Goal: Answer question/provide support: Share knowledge or assist other users

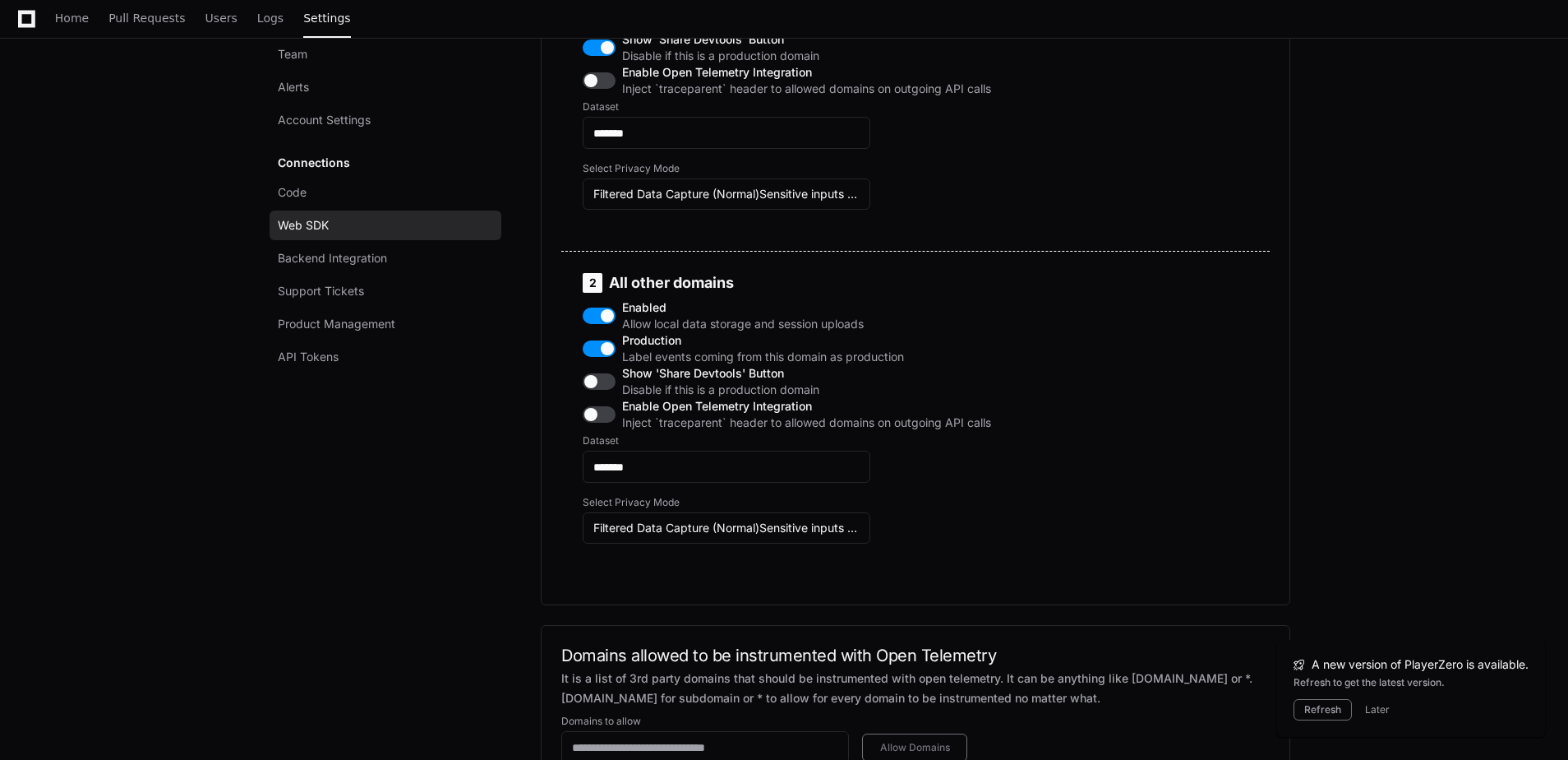
scroll to position [1316, 0]
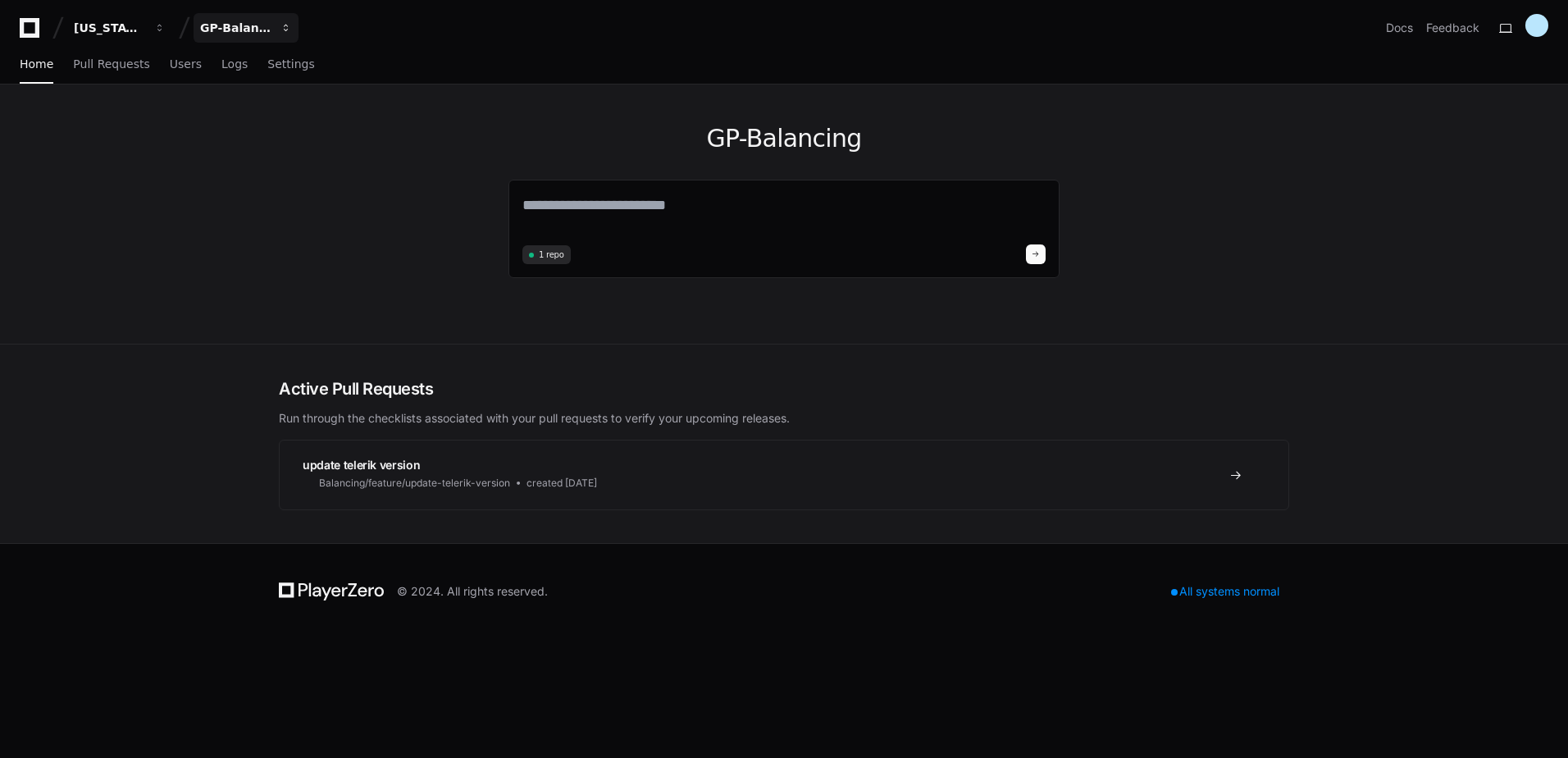
click at [144, 33] on div "GP-Balancing" at bounding box center [109, 28] width 71 height 16
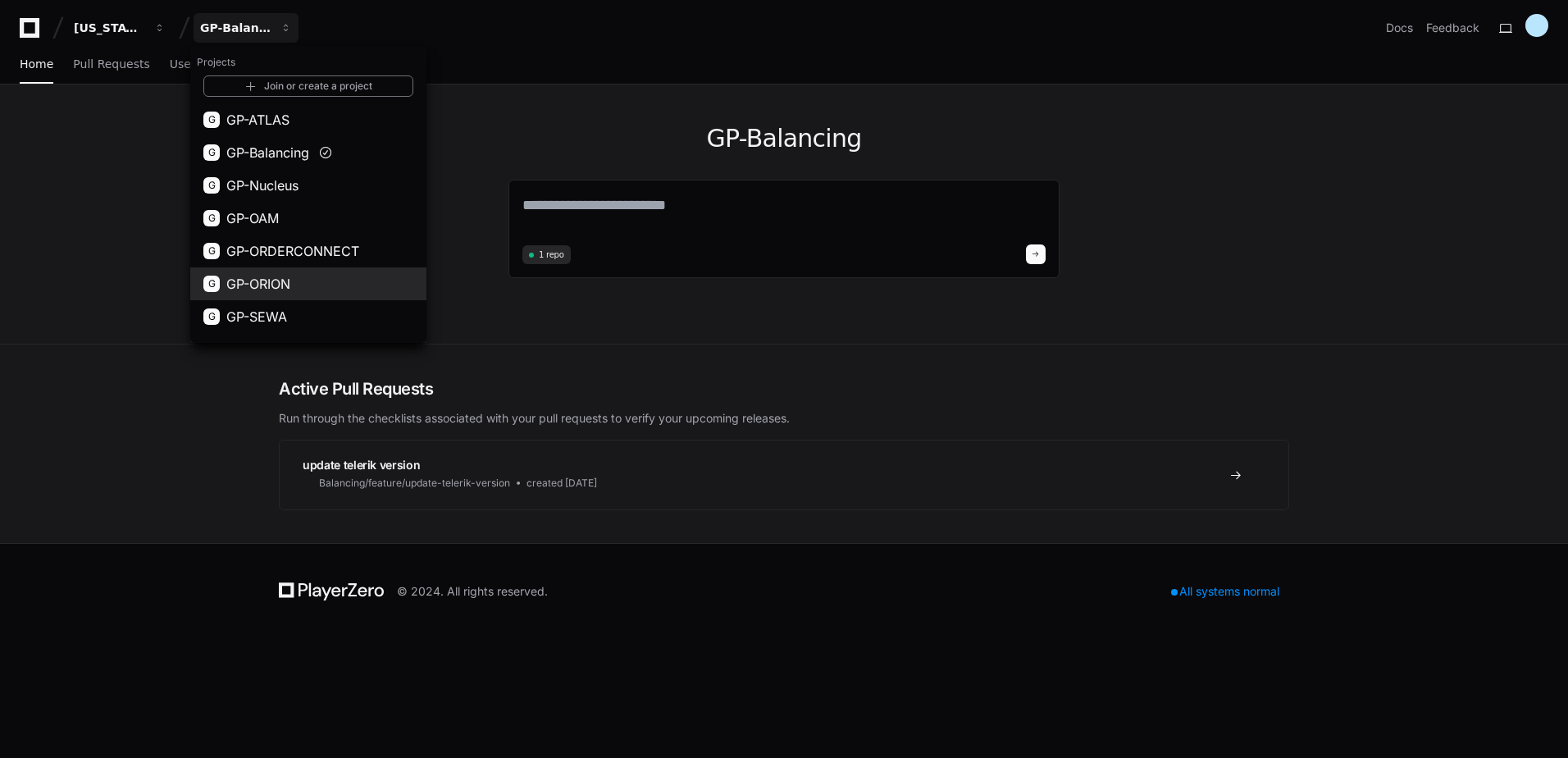
click at [290, 286] on span "GP-ORION" at bounding box center [258, 284] width 64 height 20
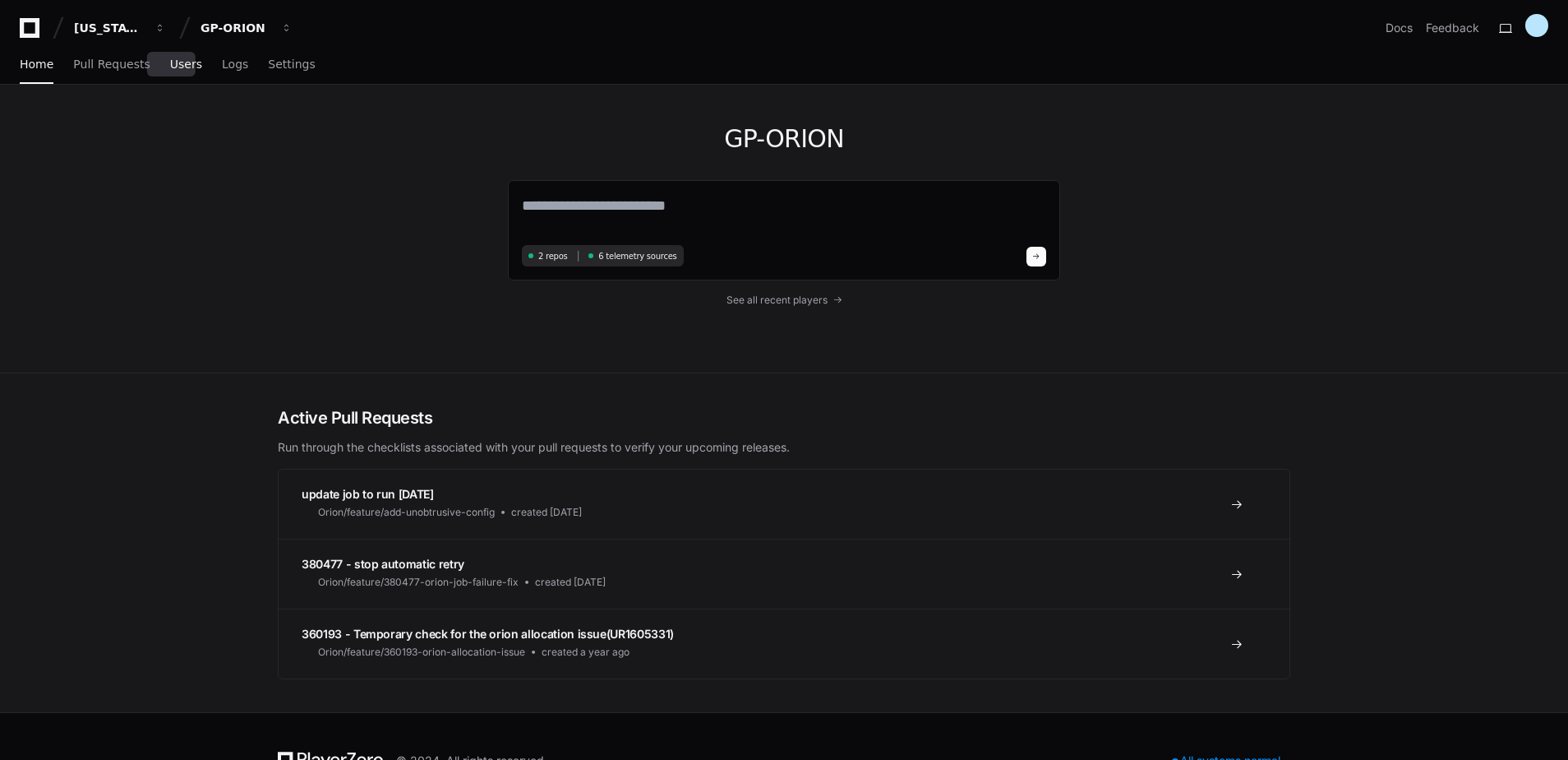
click at [174, 68] on span "Users" at bounding box center [186, 64] width 32 height 10
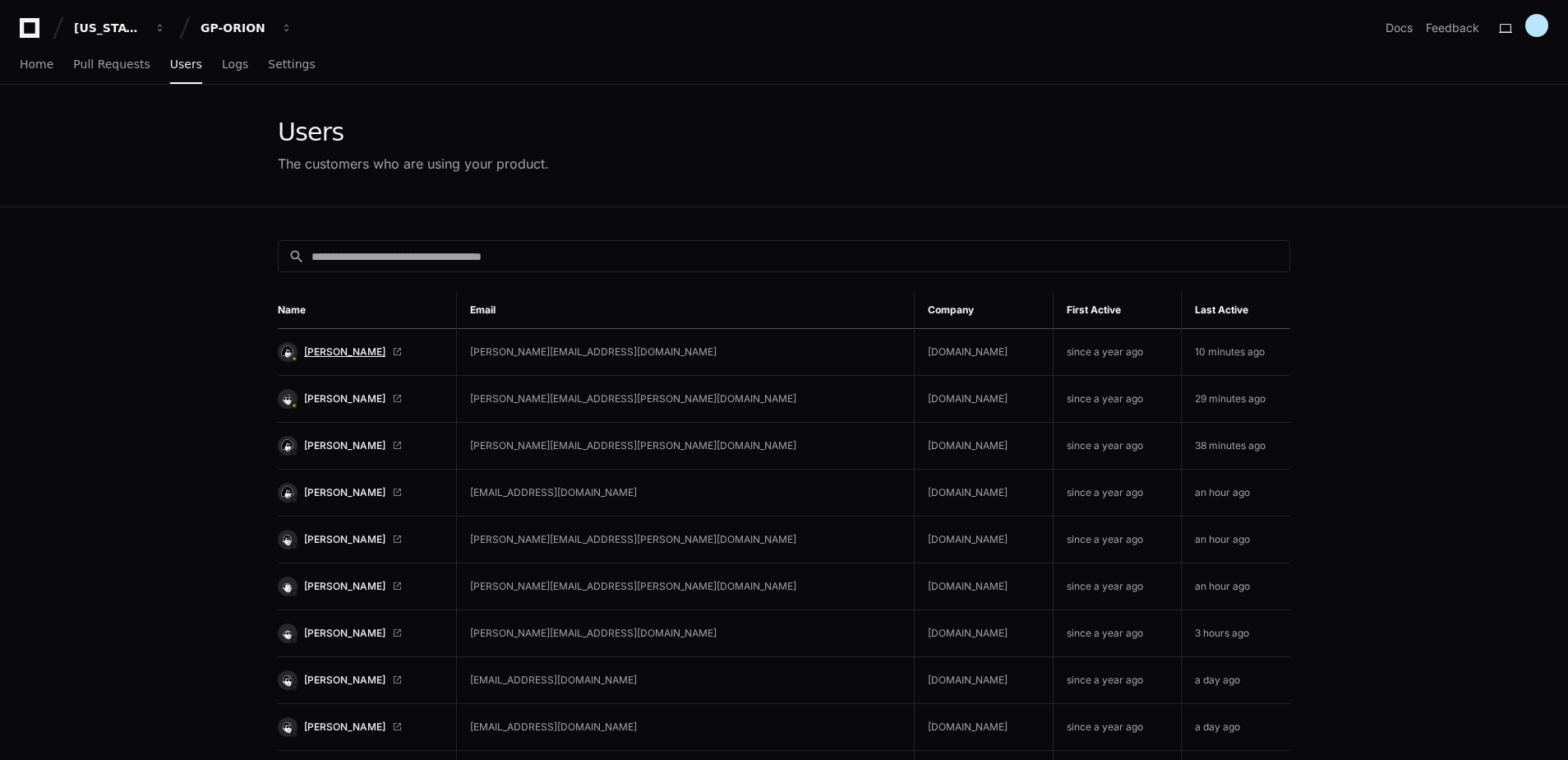
click at [348, 350] on span "[PERSON_NAME]" at bounding box center [345, 352] width 82 height 13
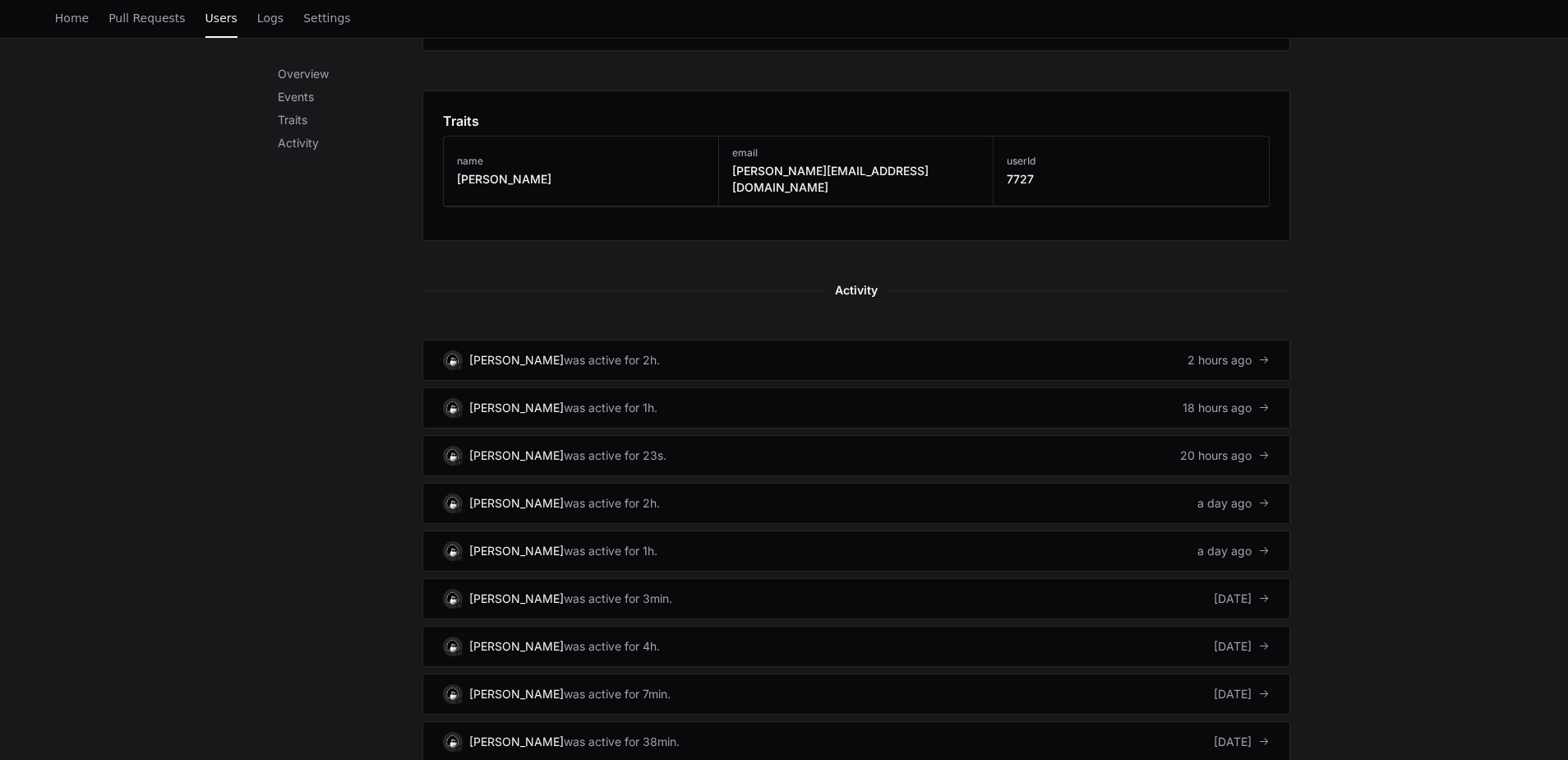
scroll to position [905, 0]
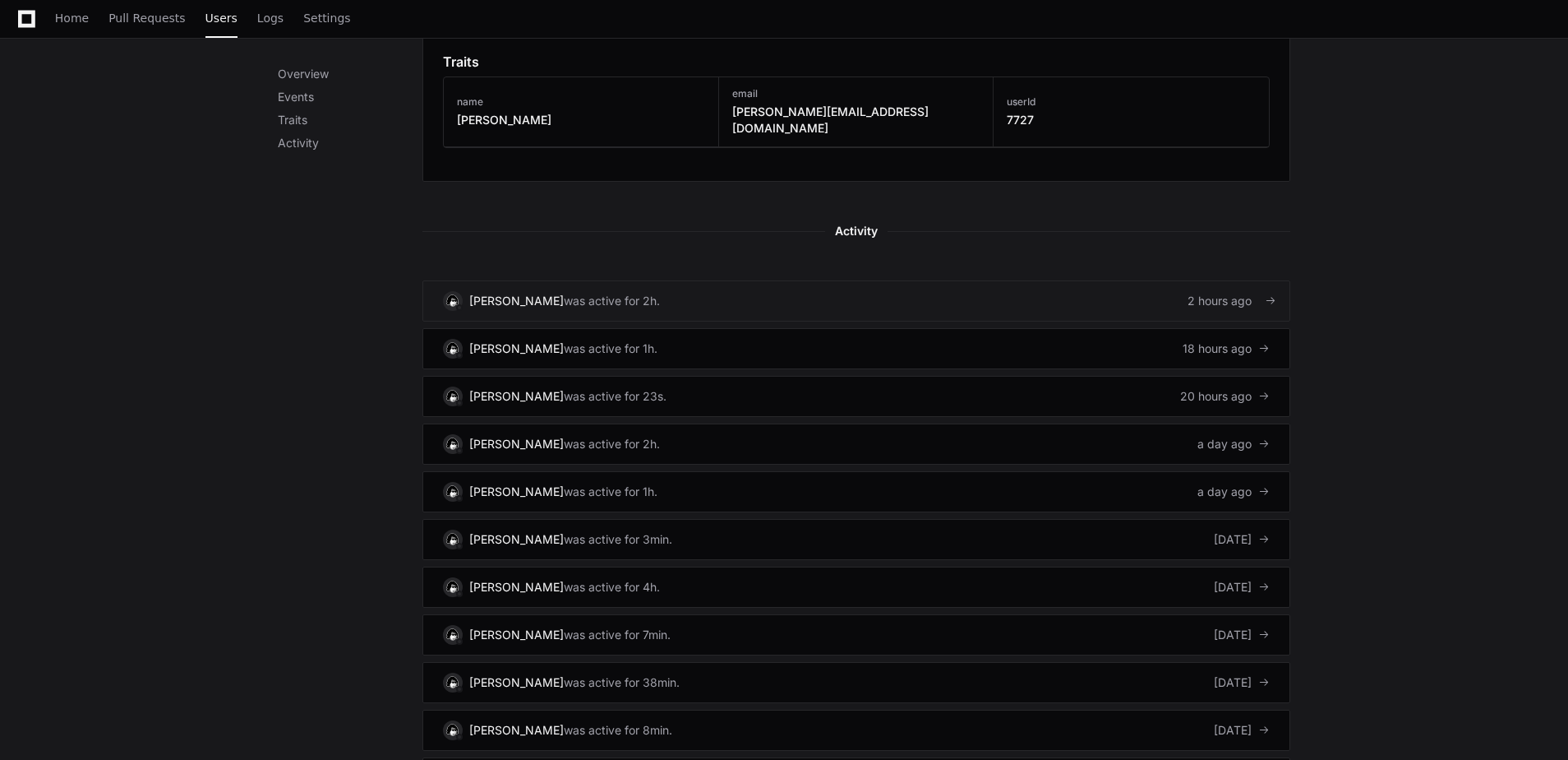
click at [546, 293] on div "[PERSON_NAME]" at bounding box center [516, 301] width 95 height 16
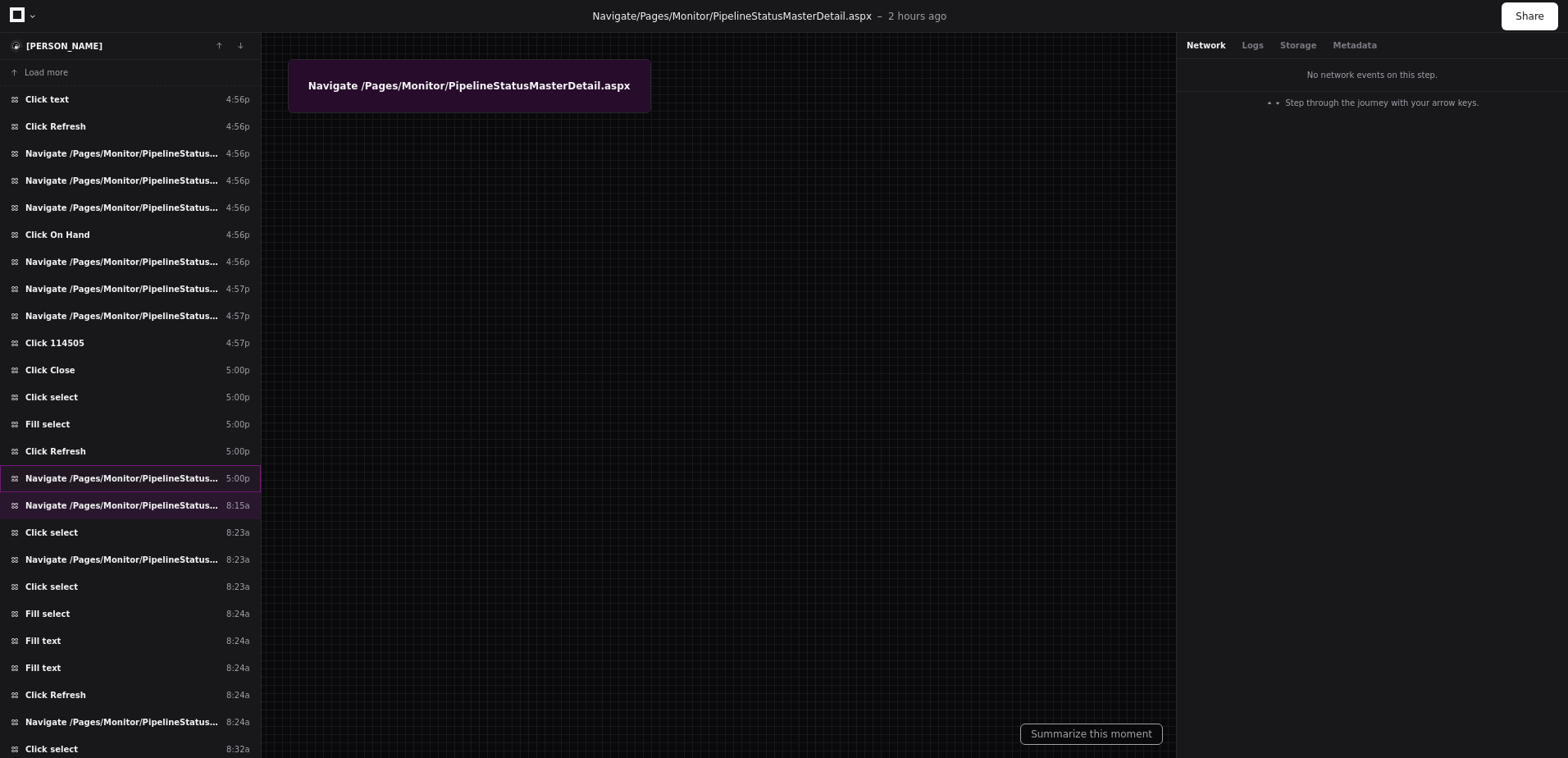
click at [130, 471] on div "Navigate /Pages/Monitor/PipelineStatusMasterDetail.aspx 5:00p" at bounding box center [131, 478] width 261 height 27
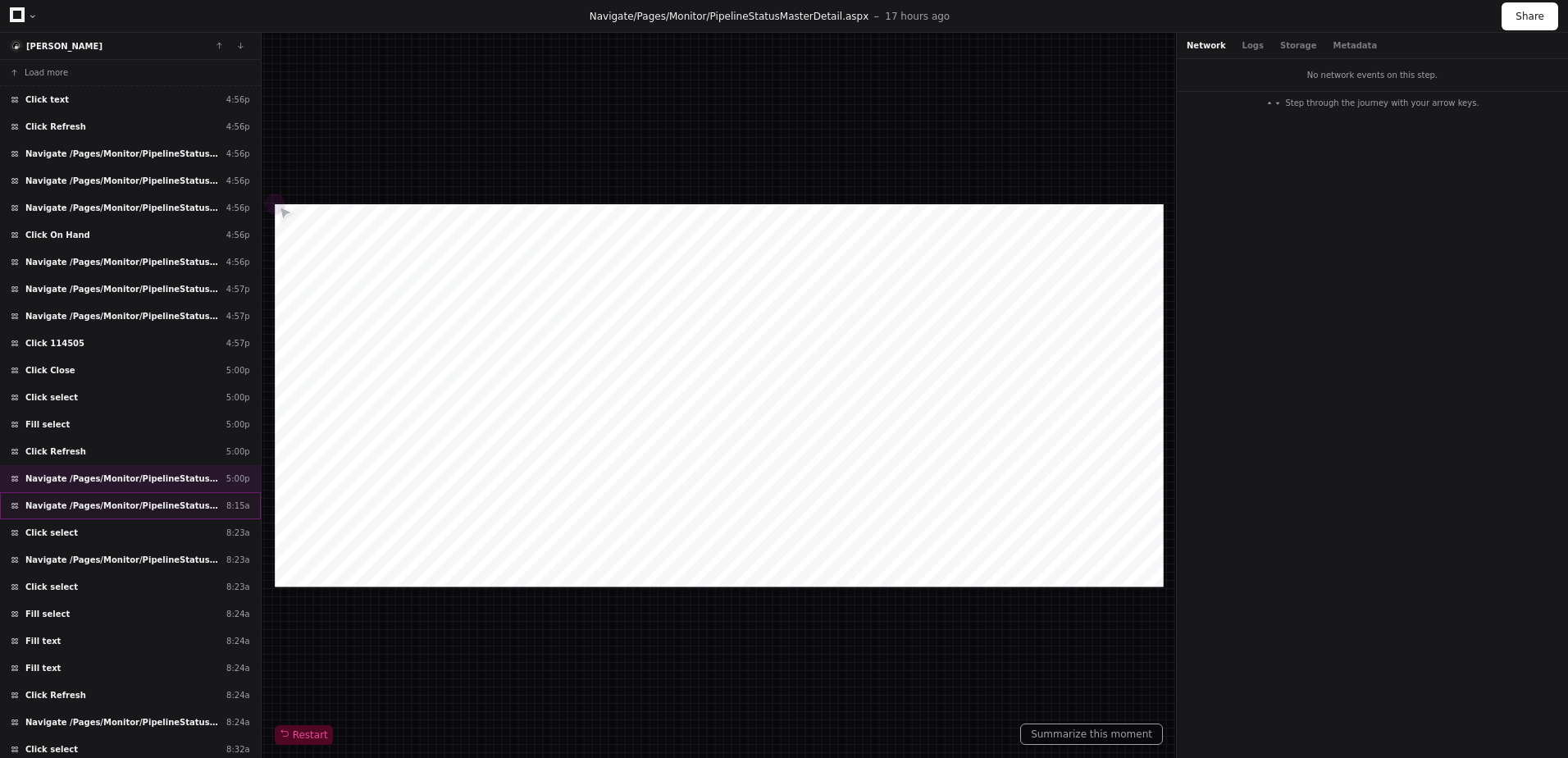
click at [142, 504] on span "Navigate /Pages/Monitor/PipelineStatusMasterDetail.aspx" at bounding box center [123, 505] width 194 height 12
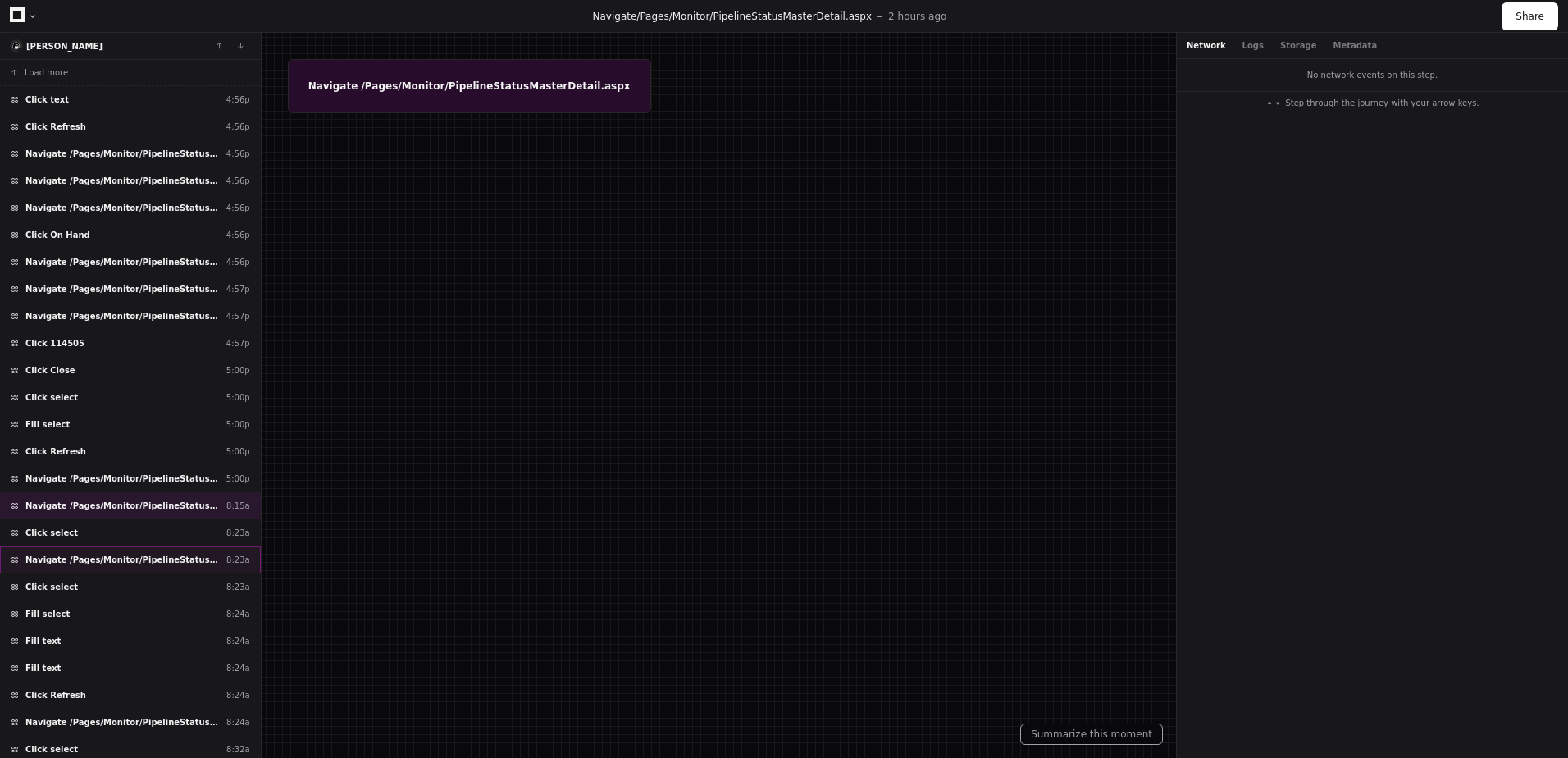
click at [123, 555] on span "Navigate /Pages/Monitor/PipelineStatusMasterDetail.aspx" at bounding box center [123, 560] width 194 height 12
click at [110, 532] on div "Click select 8:23a" at bounding box center [131, 532] width 261 height 27
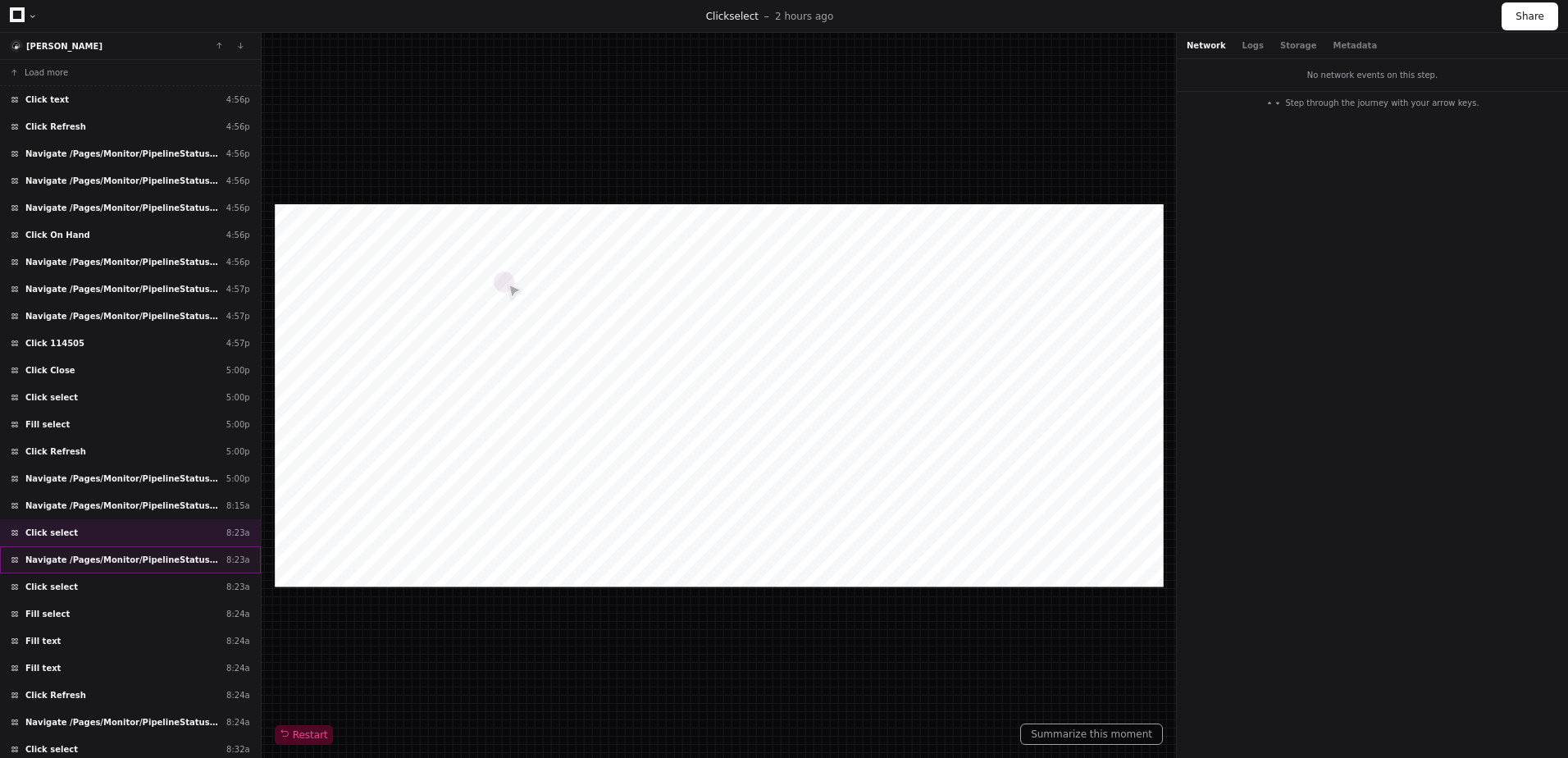
click at [122, 563] on span "Navigate /Pages/Monitor/PipelineStatusMasterDetail.aspx" at bounding box center [123, 560] width 194 height 12
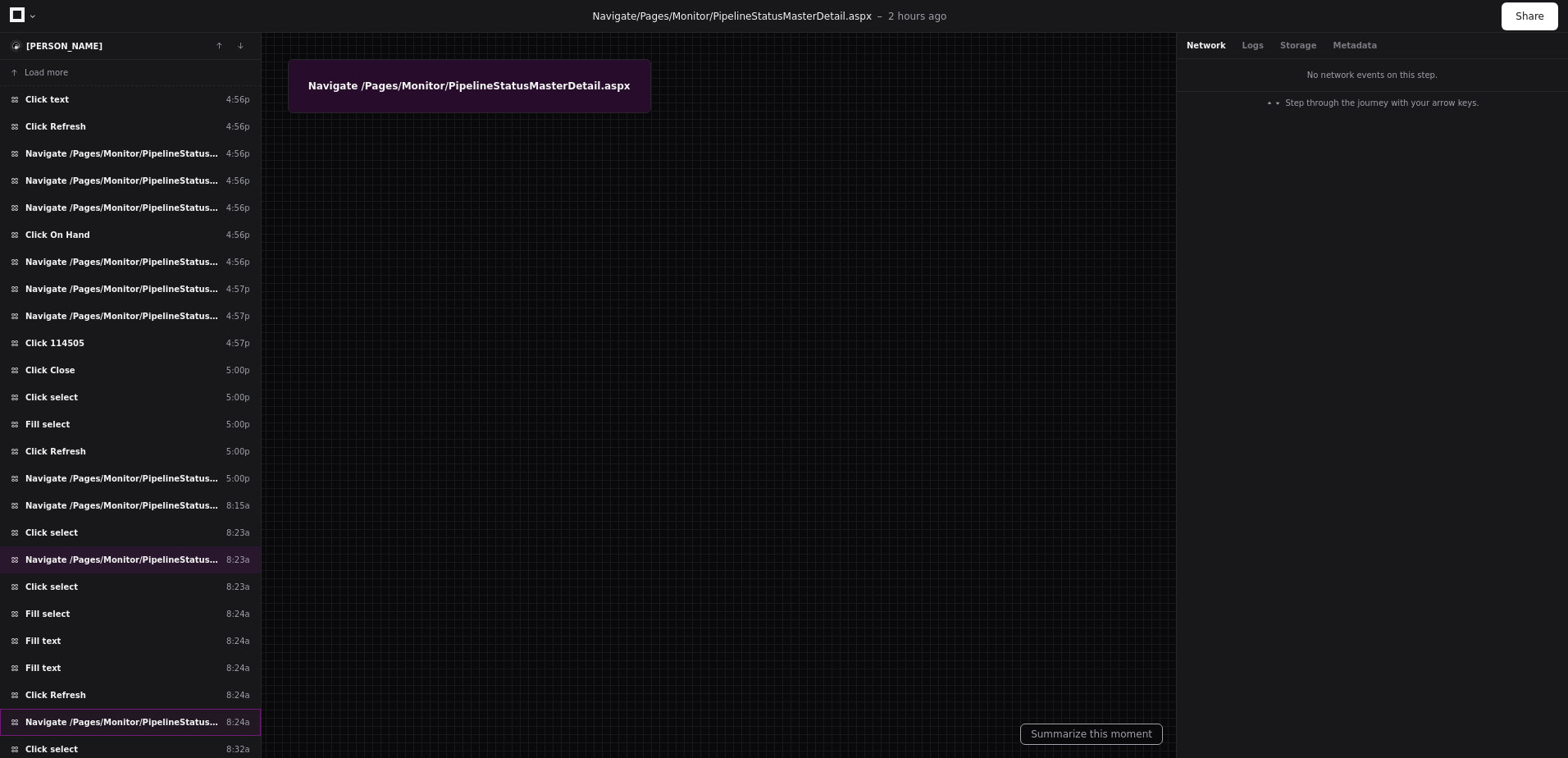
click at [107, 713] on div "Navigate /Pages/Monitor/PipelineStatusMasterDetail.aspx 8:24a" at bounding box center [131, 721] width 261 height 27
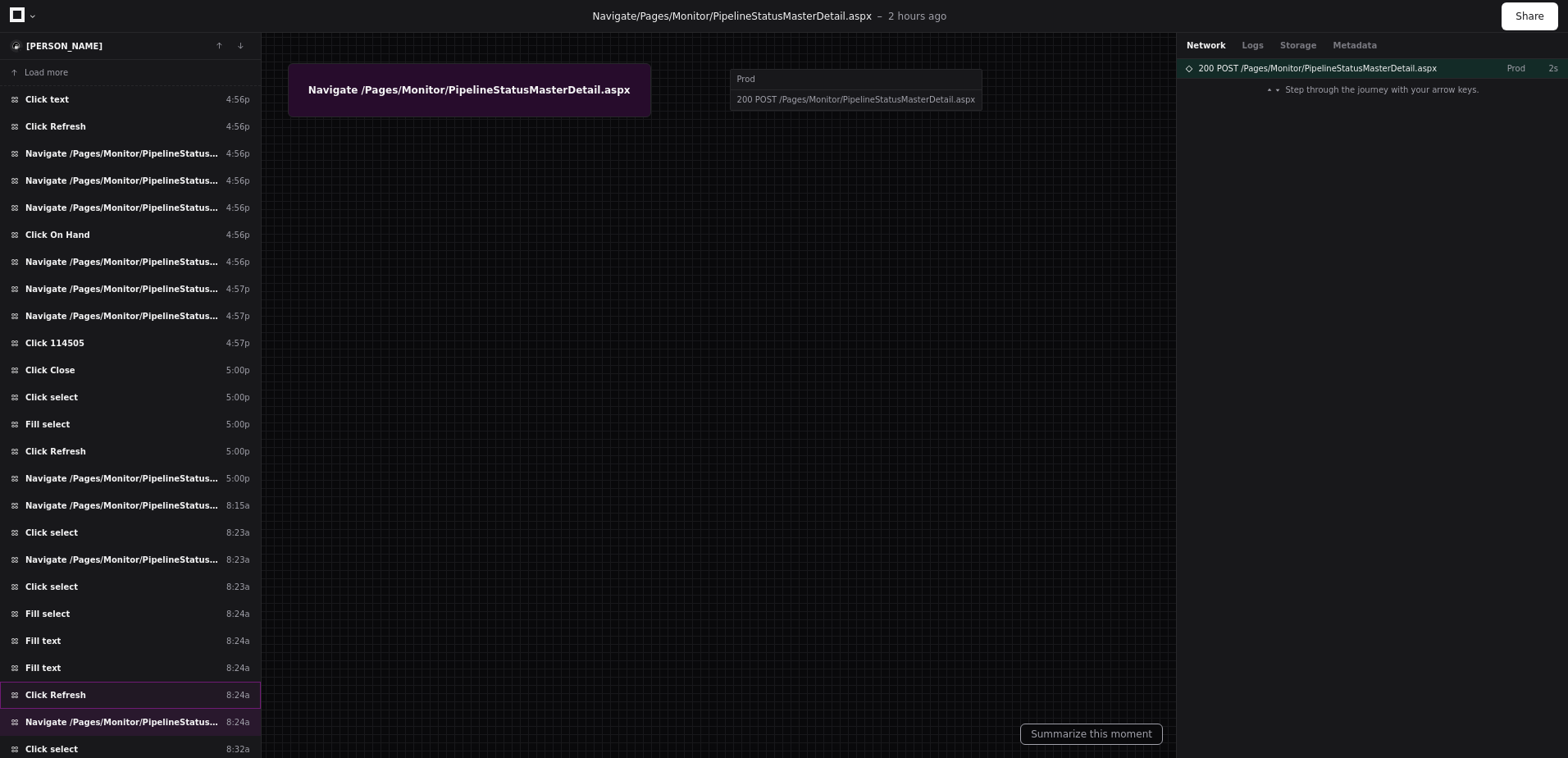
click at [98, 697] on div "Click Refresh 8:24a" at bounding box center [131, 694] width 261 height 27
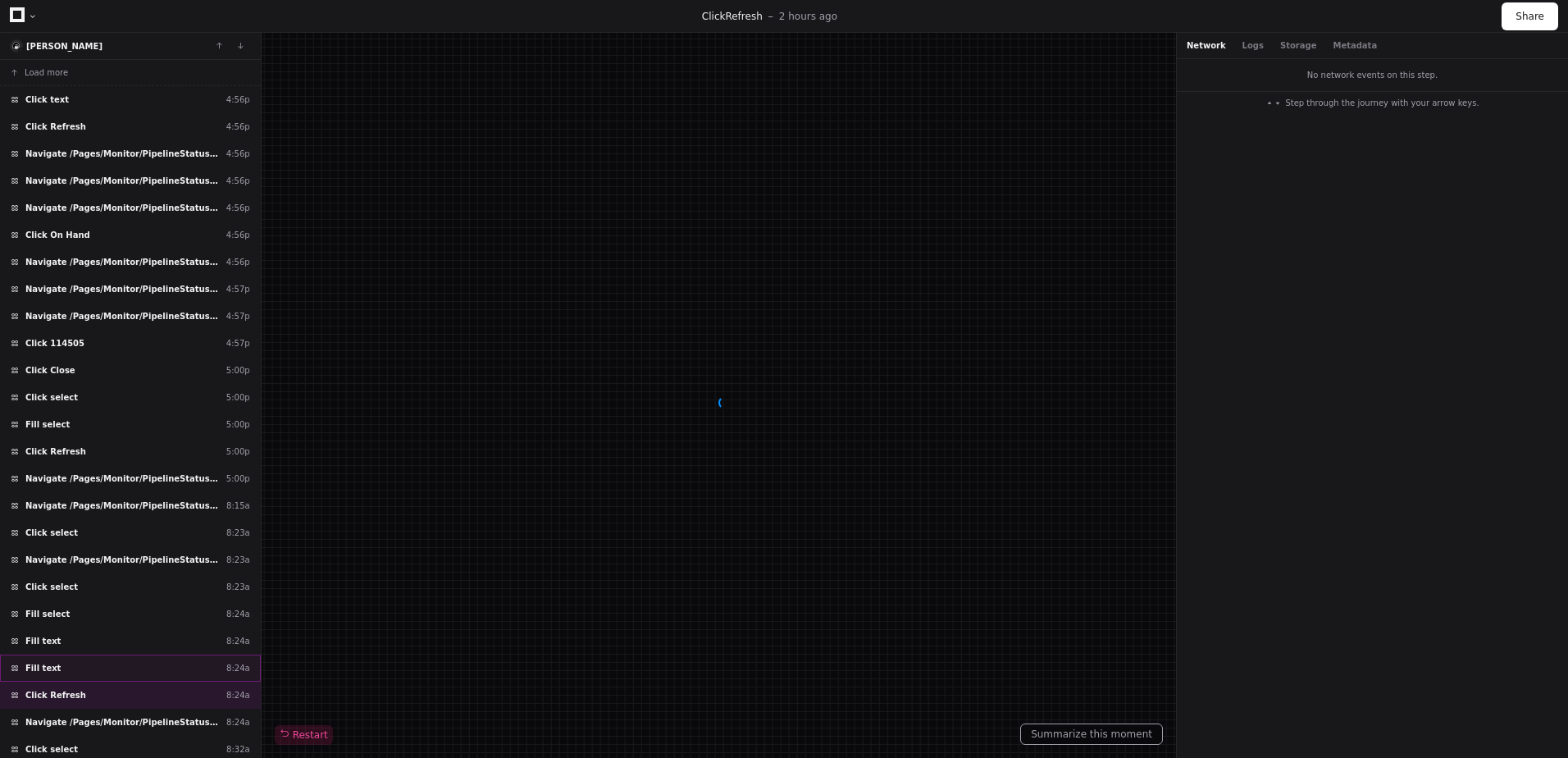
click at [89, 666] on div "Fill text 8:24a" at bounding box center [131, 667] width 261 height 27
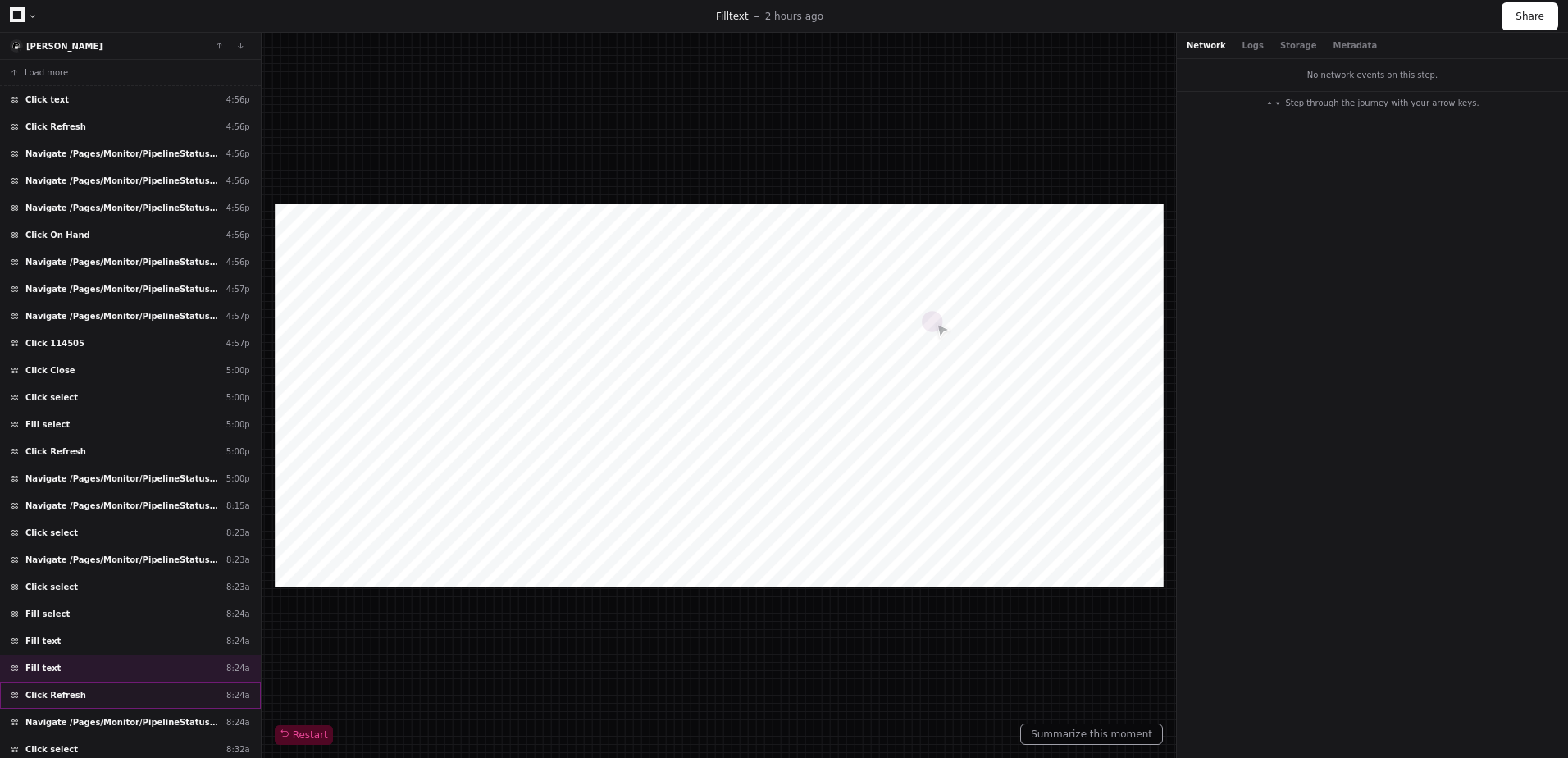
click at [91, 690] on div "Click Refresh 8:24a" at bounding box center [131, 694] width 261 height 27
click at [94, 670] on div "Fill text 8:24a" at bounding box center [131, 667] width 261 height 27
click at [114, 667] on div "Fill text 8:24a" at bounding box center [131, 667] width 261 height 27
click at [108, 666] on div "Fill text 8:24a" at bounding box center [131, 667] width 261 height 27
click at [102, 632] on div "Fill text 8:24a" at bounding box center [131, 640] width 261 height 27
